Goal: Find specific page/section: Find specific page/section

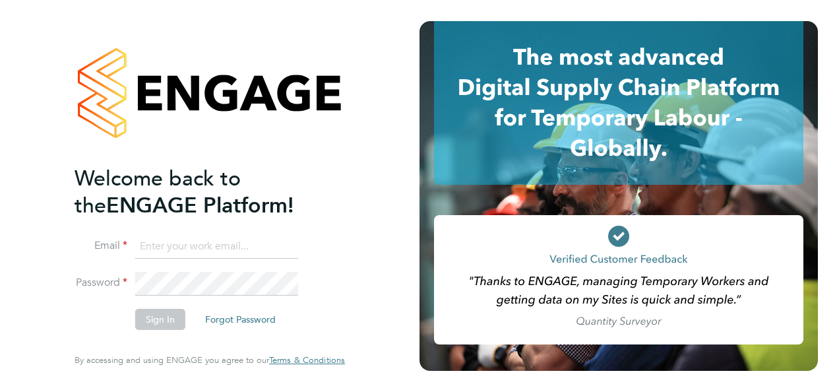
click at [185, 240] on input at bounding box center [216, 247] width 163 height 24
type input "hjones@skilledcareers.co.uk"
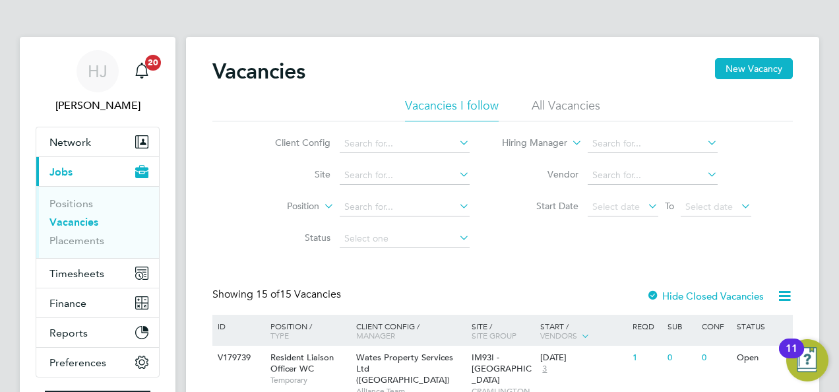
click at [241, 202] on li "Position" at bounding box center [362, 207] width 248 height 32
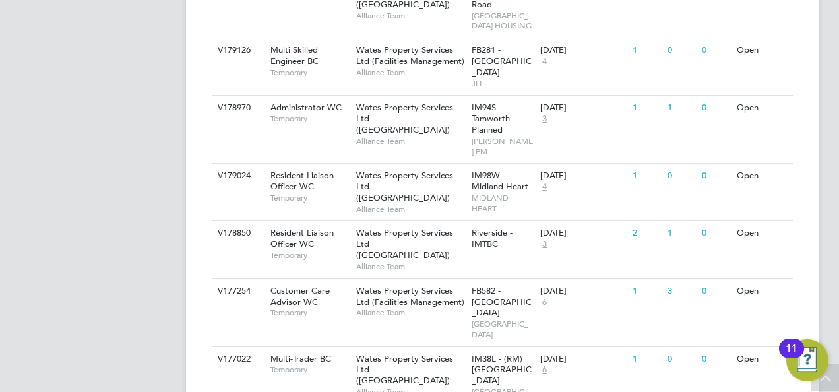
scroll to position [943, 0]
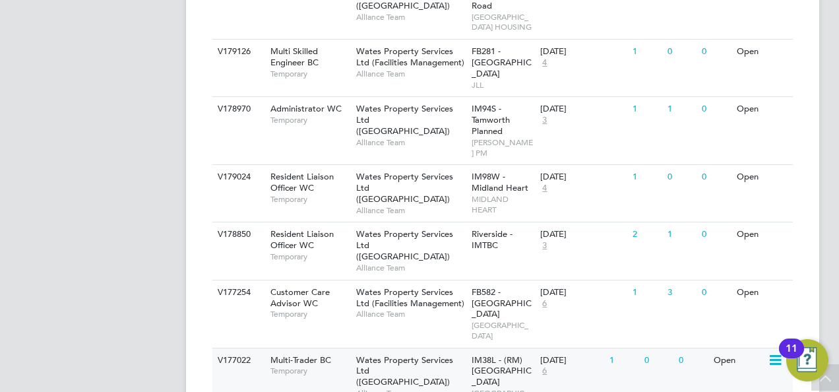
click at [379, 388] on span "Alliance Team" at bounding box center [410, 393] width 109 height 11
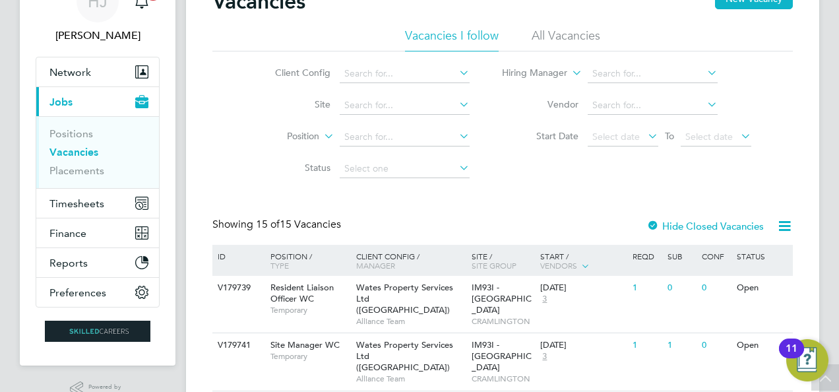
scroll to position [0, 0]
